Goal: Register for event/course

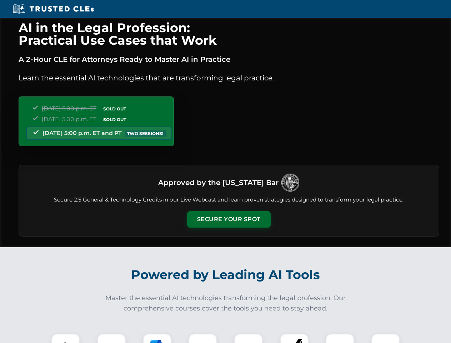
click at [229, 219] on button "Secure Your Spot" at bounding box center [229, 219] width 84 height 16
click at [66, 338] on img at bounding box center [65, 348] width 21 height 21
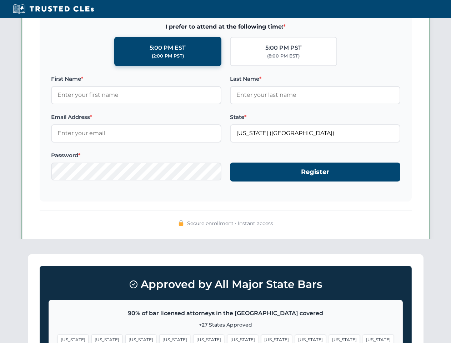
click at [261, 338] on span "[US_STATE]" at bounding box center [276, 339] width 31 height 10
click at [329, 338] on span "[US_STATE]" at bounding box center [344, 339] width 31 height 10
